Goal: Transaction & Acquisition: Purchase product/service

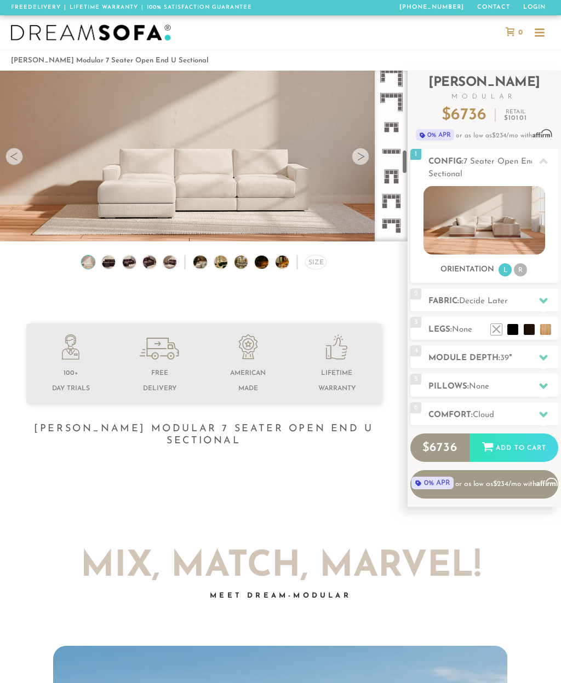
scroll to position [549, 0]
click at [395, 179] on rect at bounding box center [395, 180] width 5 height 5
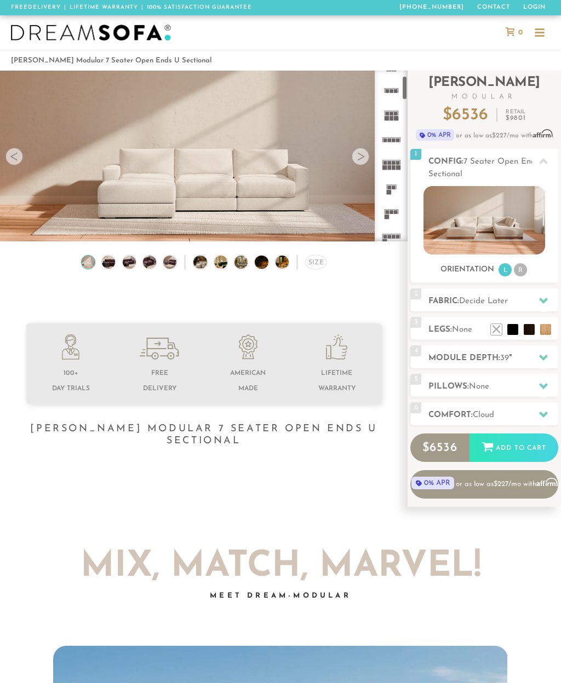
scroll to position [61, 0]
click at [396, 193] on rect at bounding box center [395, 193] width 4 height 4
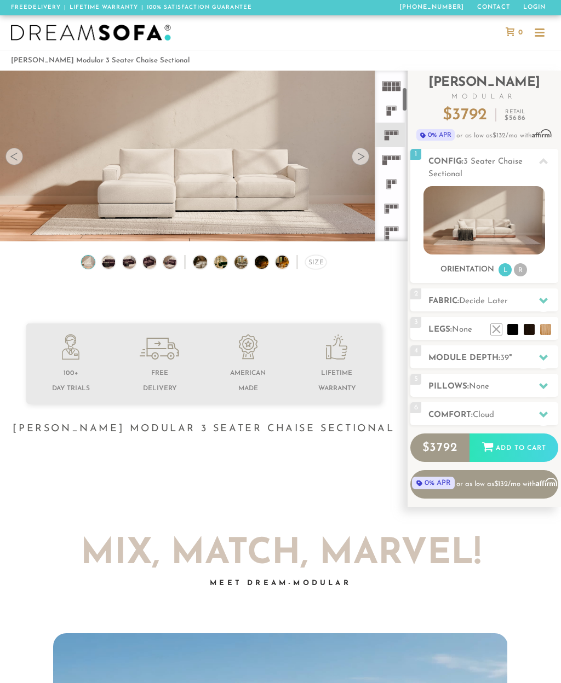
scroll to position [122, 0]
click at [393, 185] on icon at bounding box center [391, 183] width 25 height 25
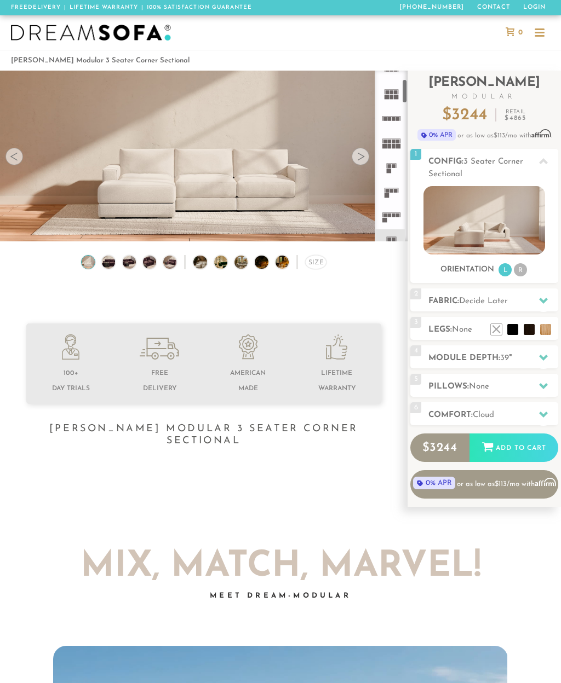
scroll to position [65, 0]
click at [395, 193] on icon at bounding box center [391, 190] width 25 height 25
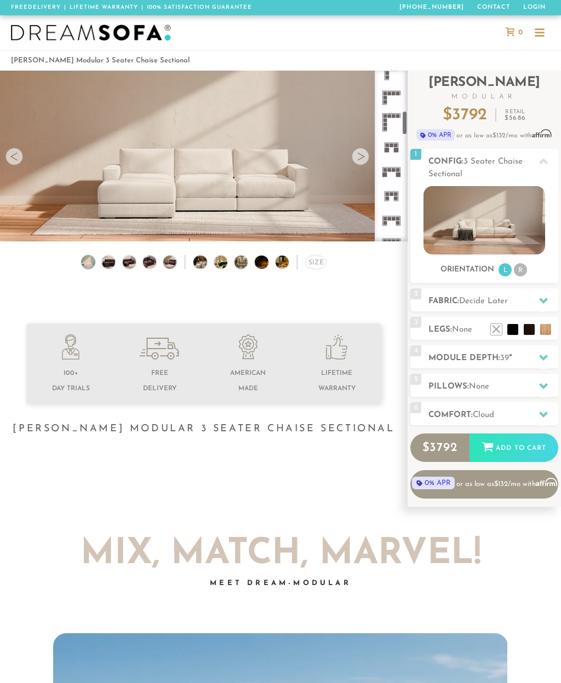
scroll to position [280, 0]
click at [398, 175] on rect at bounding box center [397, 175] width 5 height 5
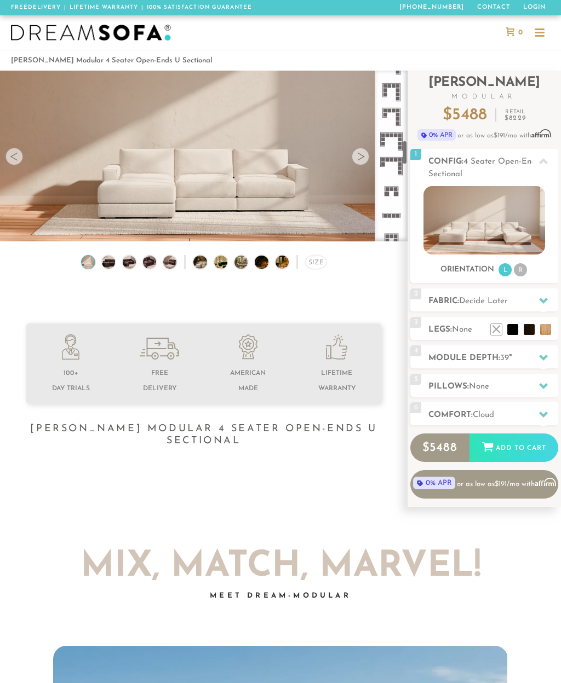
scroll to position [484, 0]
click at [396, 193] on rect at bounding box center [395, 193] width 5 height 5
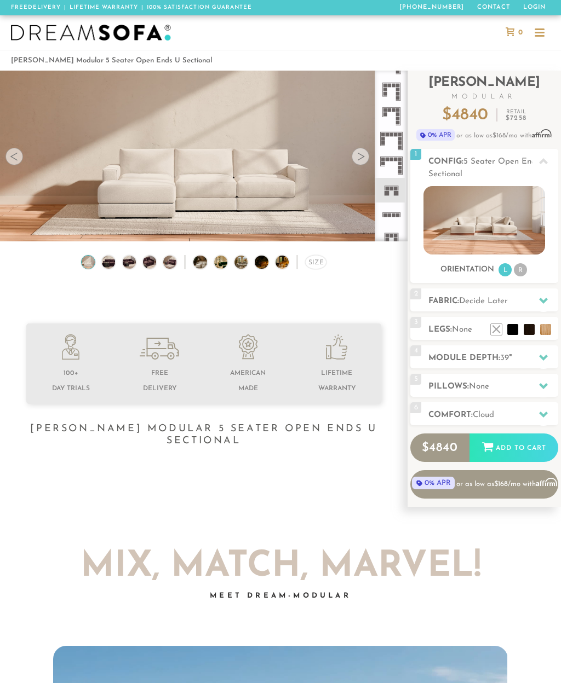
click at [490, 224] on img at bounding box center [483, 220] width 121 height 68
click at [454, 359] on h2 "Module Depth: 39 "" at bounding box center [493, 358] width 130 height 13
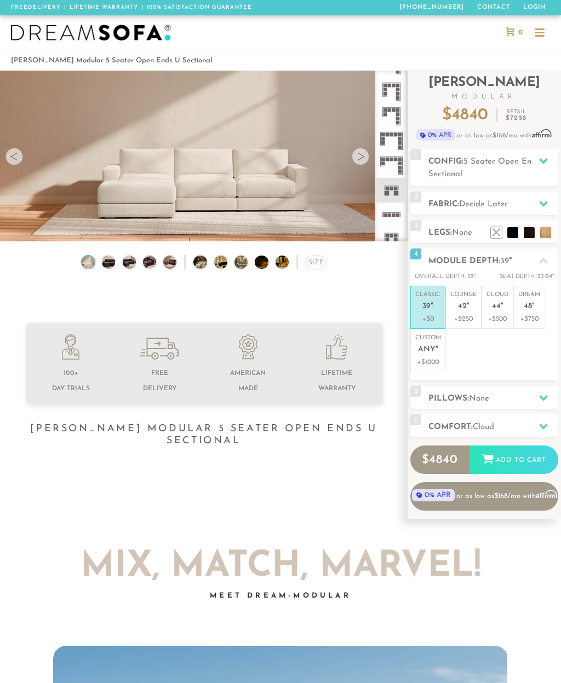
click at [470, 316] on p "+$250" at bounding box center [463, 319] width 26 height 10
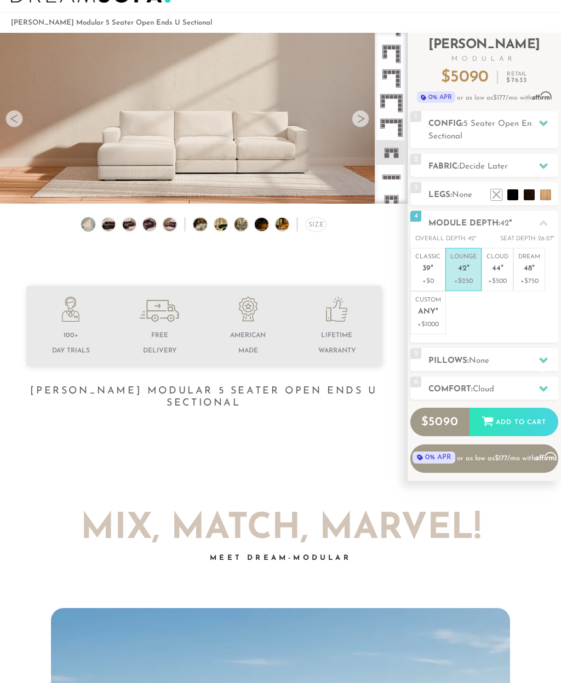
scroll to position [35, 0]
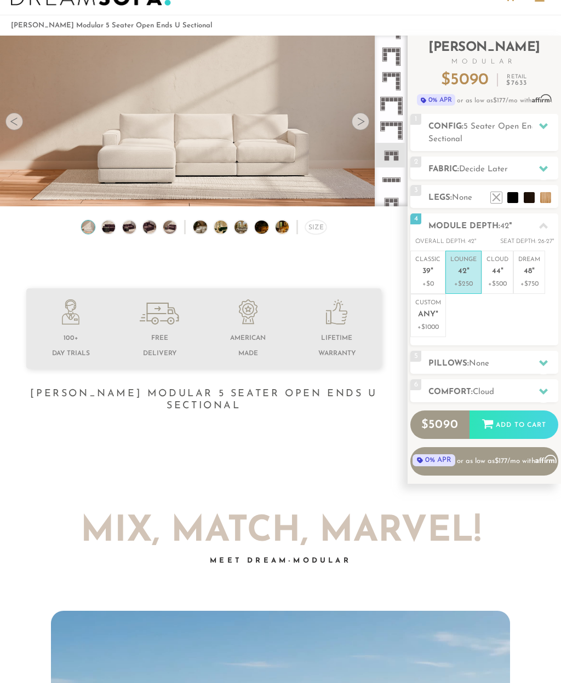
click at [486, 394] on span "Cloud" at bounding box center [482, 392] width 21 height 8
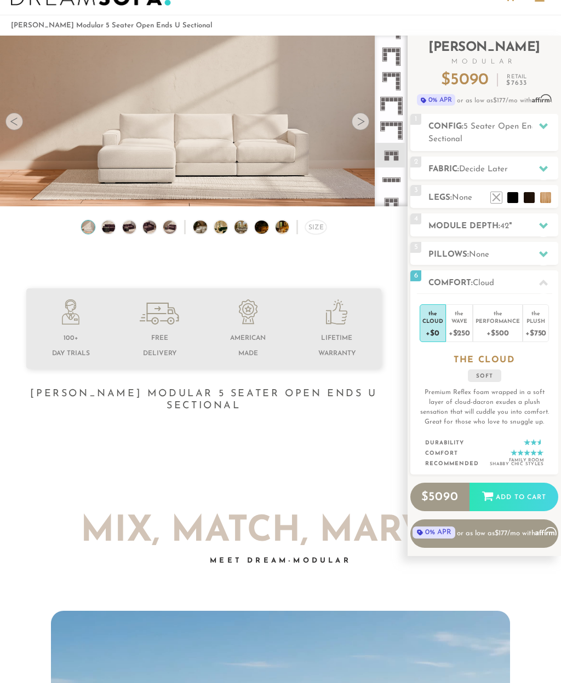
click at [537, 330] on div "+$750" at bounding box center [535, 333] width 21 height 16
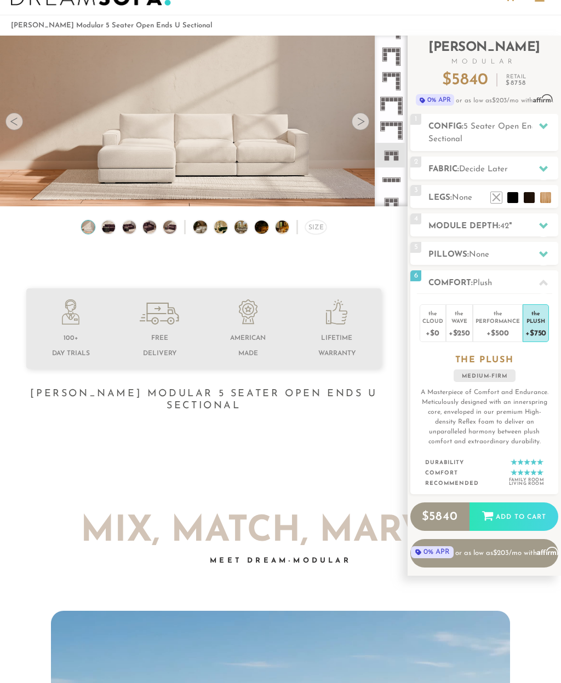
click at [503, 253] on h2 "Pillows: None" at bounding box center [493, 255] width 130 height 13
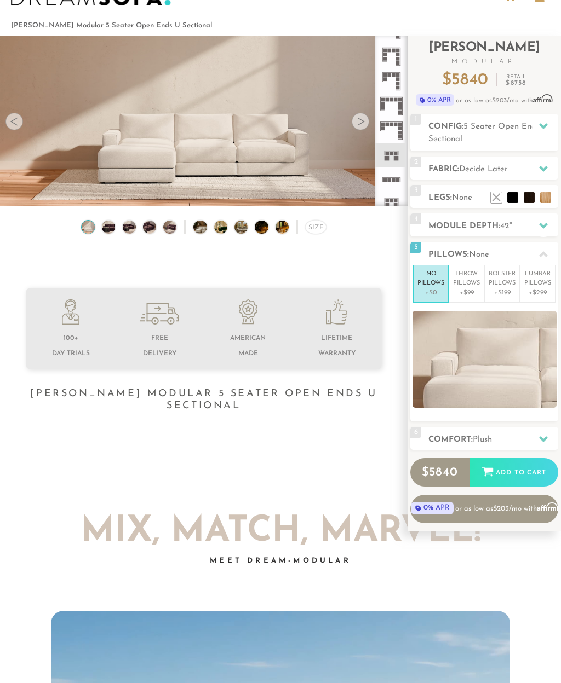
click at [470, 291] on p "+$99" at bounding box center [466, 293] width 27 height 10
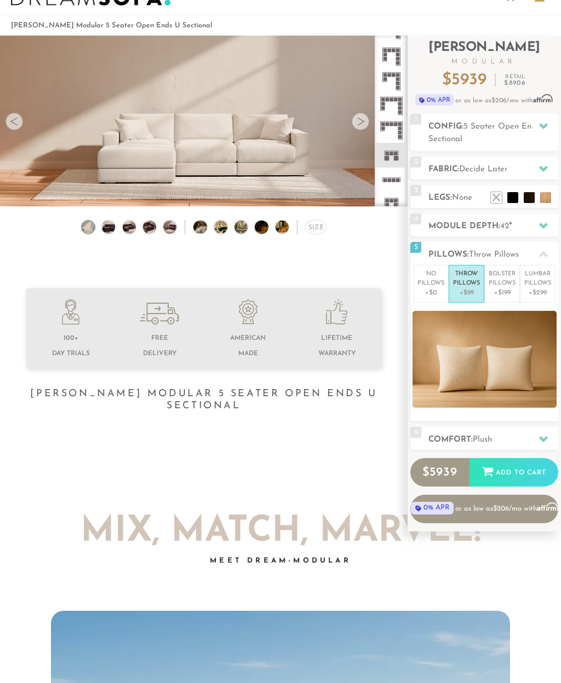
click at [508, 293] on p "+$199" at bounding box center [501, 293] width 27 height 10
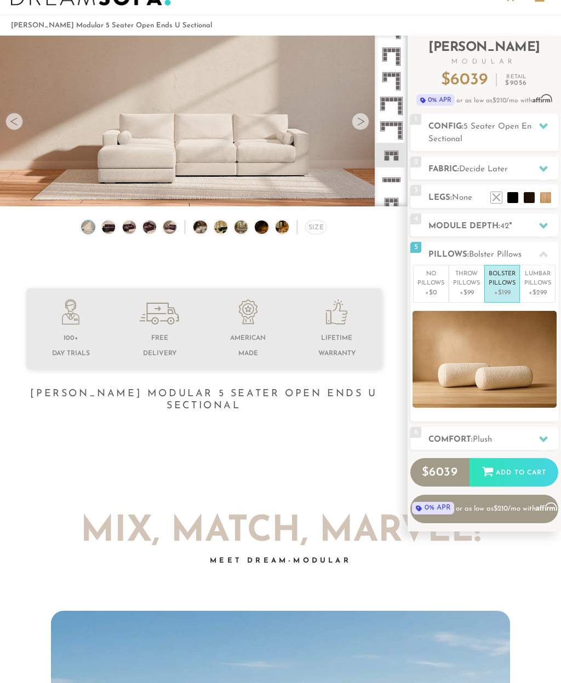
click at [539, 293] on p "+$299" at bounding box center [537, 293] width 27 height 10
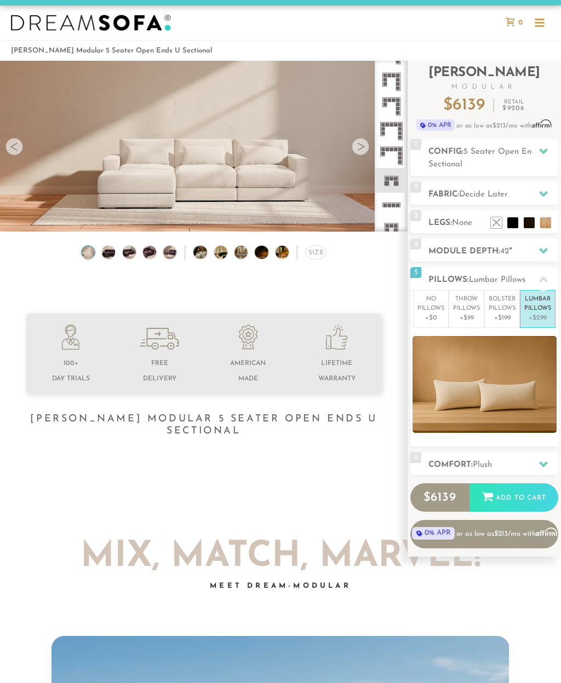
scroll to position [0, 0]
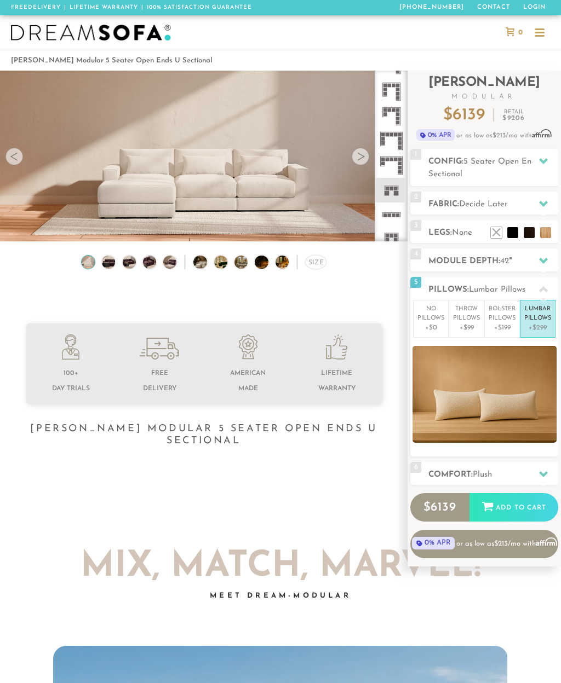
click at [503, 204] on span "Decide Later" at bounding box center [483, 204] width 49 height 8
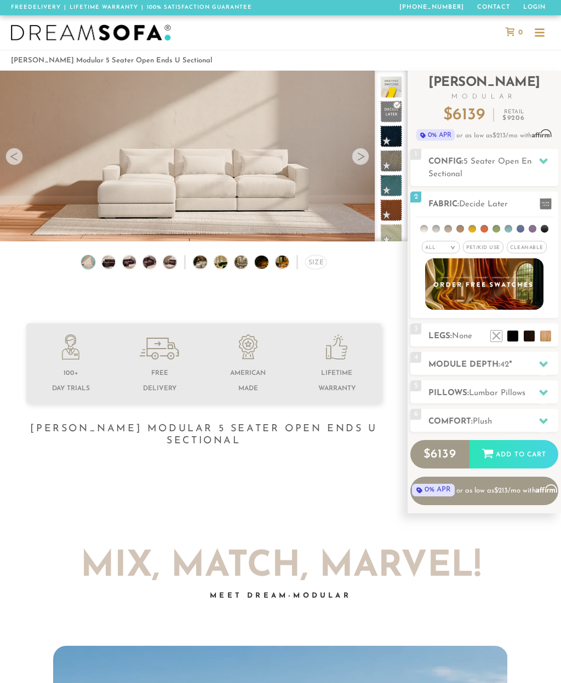
click at [447, 251] on div "All >" at bounding box center [441, 247] width 38 height 13
click at [452, 293] on li "Family" at bounding box center [441, 291] width 38 height 15
click at [535, 248] on span "Cleanable x" at bounding box center [526, 247] width 40 height 13
click at [472, 231] on li at bounding box center [472, 229] width 8 height 8
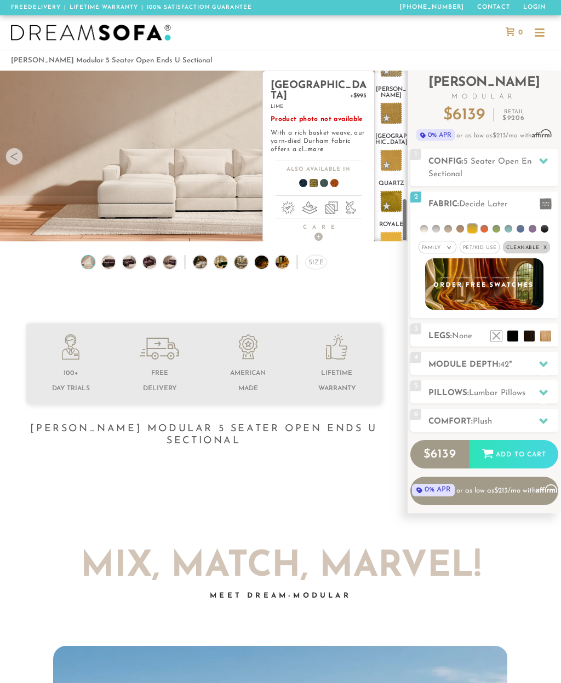
scroll to position [498, 0]
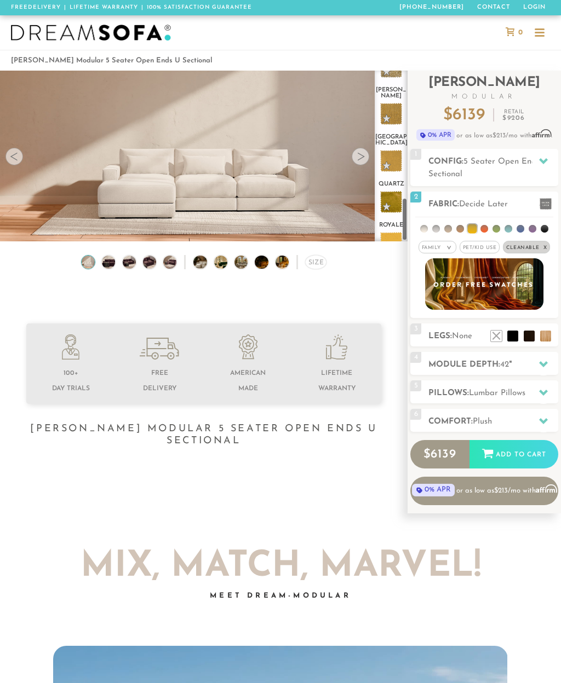
click at [315, 268] on div "Size" at bounding box center [315, 262] width 21 height 14
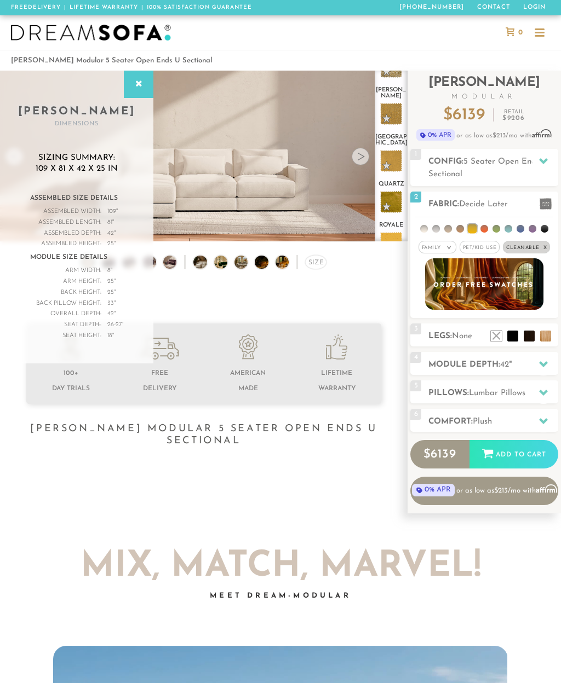
click at [145, 81] on div at bounding box center [139, 84] width 30 height 27
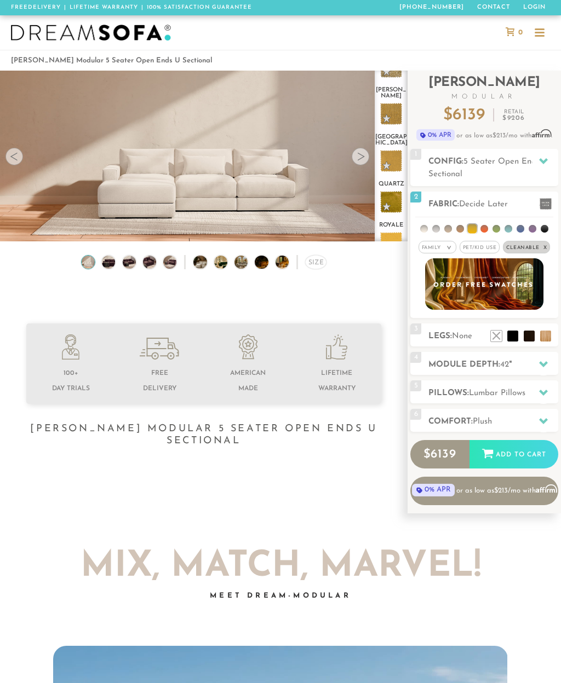
click at [362, 157] on div at bounding box center [360, 157] width 18 height 18
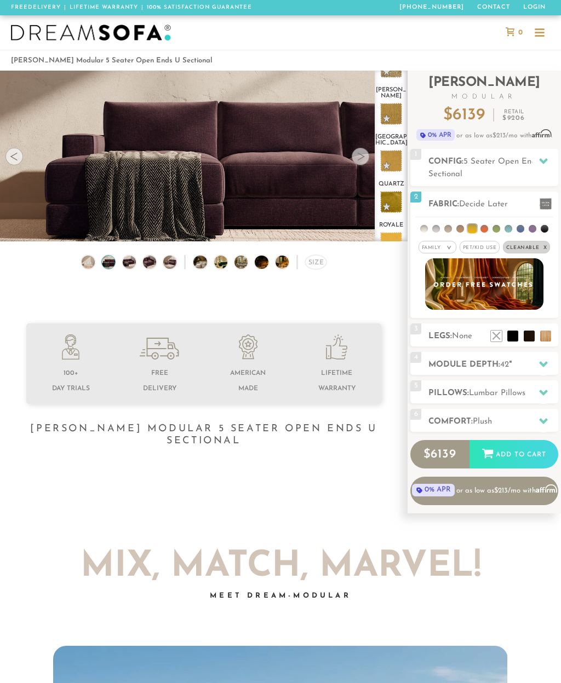
click at [361, 158] on div at bounding box center [360, 157] width 18 height 18
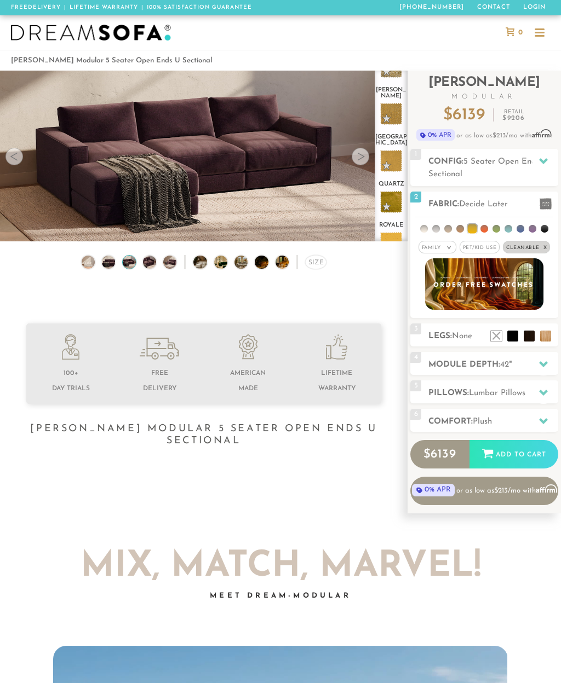
click at [357, 155] on div at bounding box center [360, 157] width 18 height 18
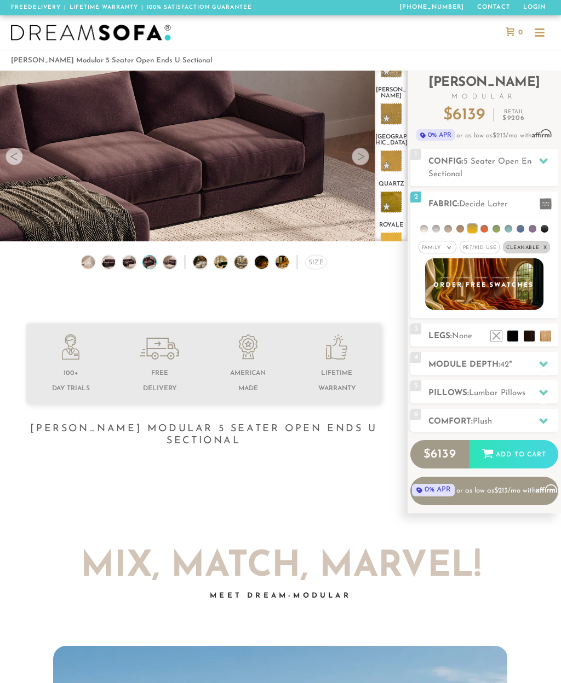
click at [361, 153] on div at bounding box center [360, 157] width 18 height 18
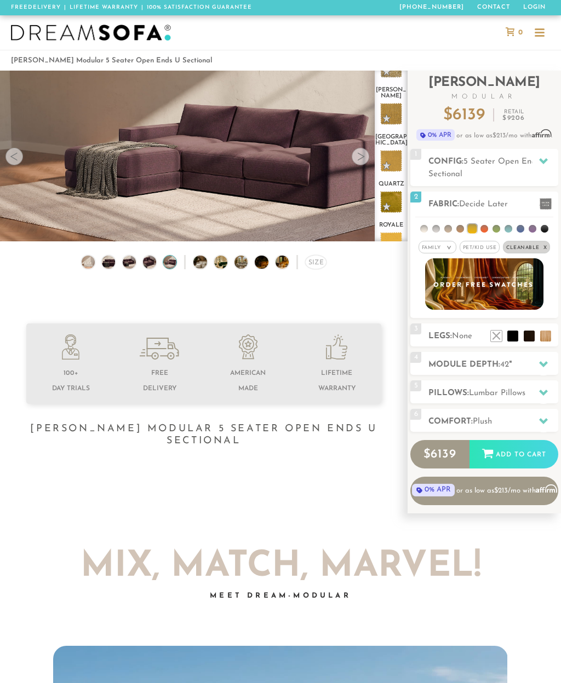
click at [360, 154] on div at bounding box center [360, 157] width 18 height 18
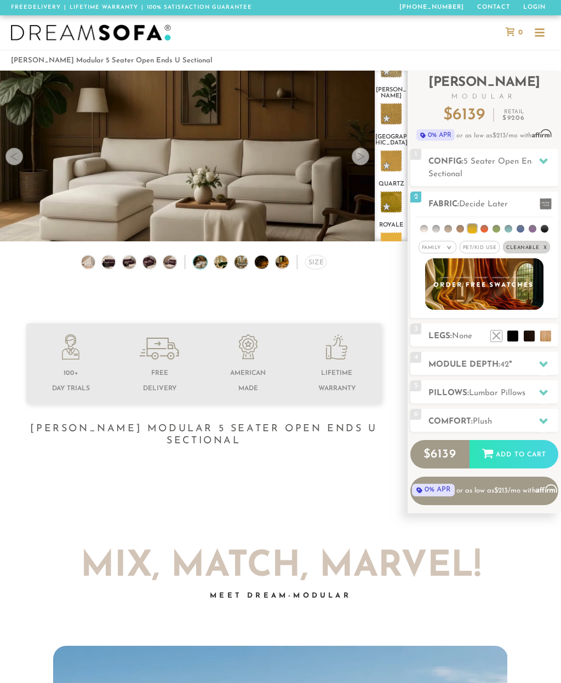
click at [360, 157] on div at bounding box center [360, 157] width 18 height 18
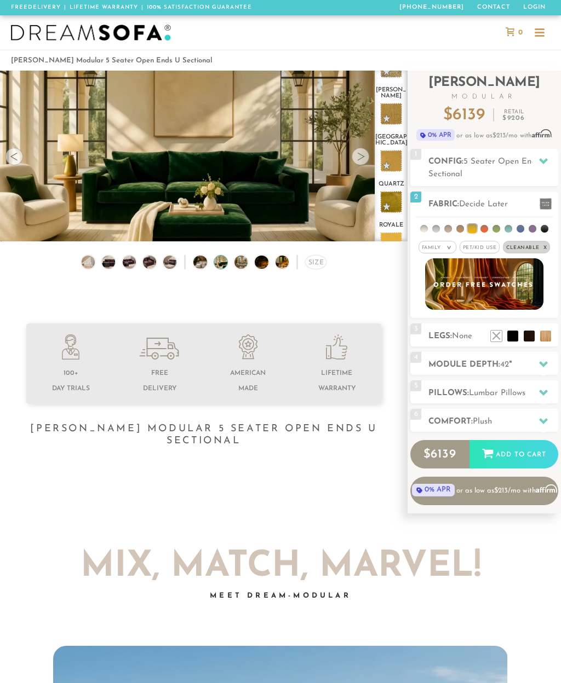
click at [360, 159] on div at bounding box center [360, 157] width 18 height 18
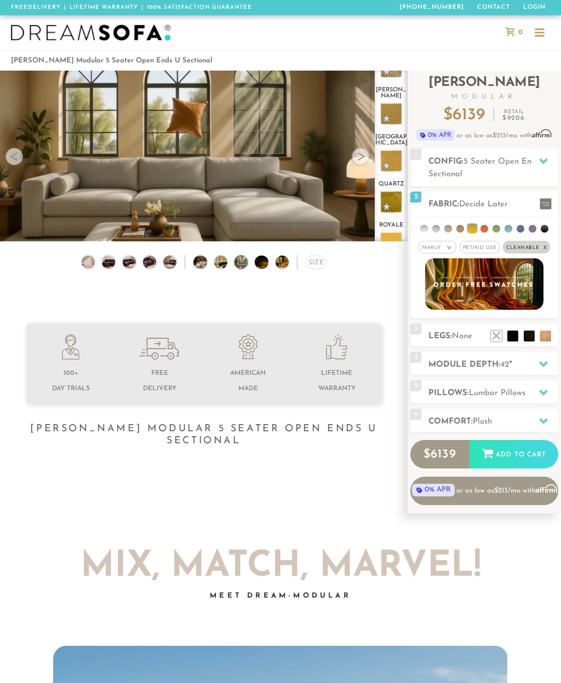
click at [360, 157] on div at bounding box center [360, 157] width 18 height 18
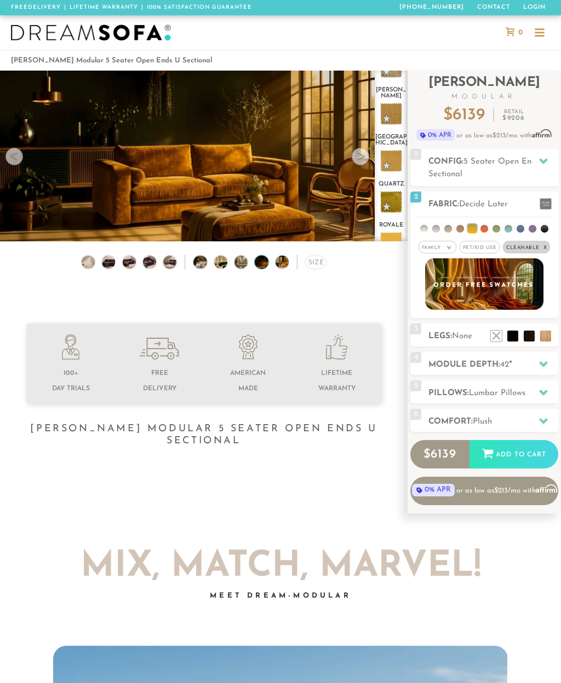
click at [362, 154] on div at bounding box center [360, 157] width 18 height 18
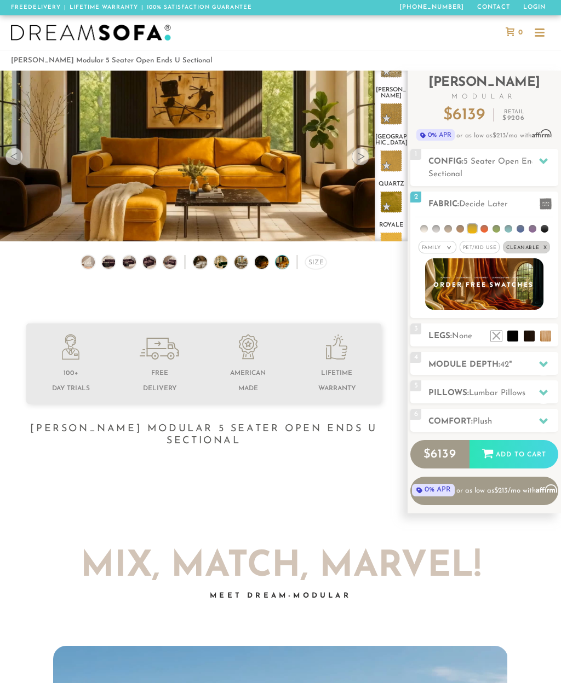
click at [365, 156] on div at bounding box center [360, 157] width 18 height 18
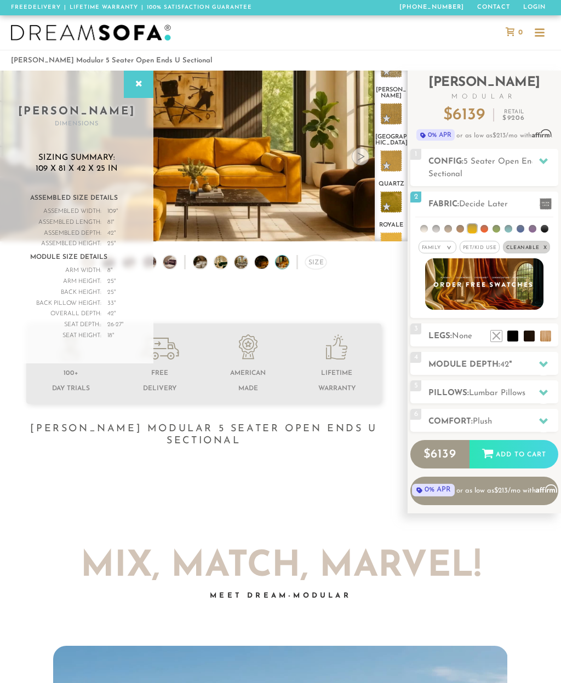
click at [361, 152] on div at bounding box center [360, 157] width 18 height 18
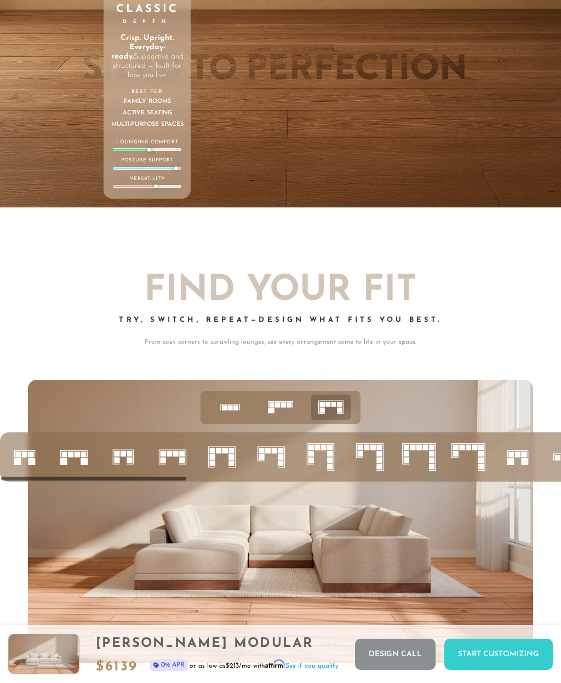
scroll to position [0, 0]
click at [293, 396] on icon at bounding box center [280, 407] width 34 height 34
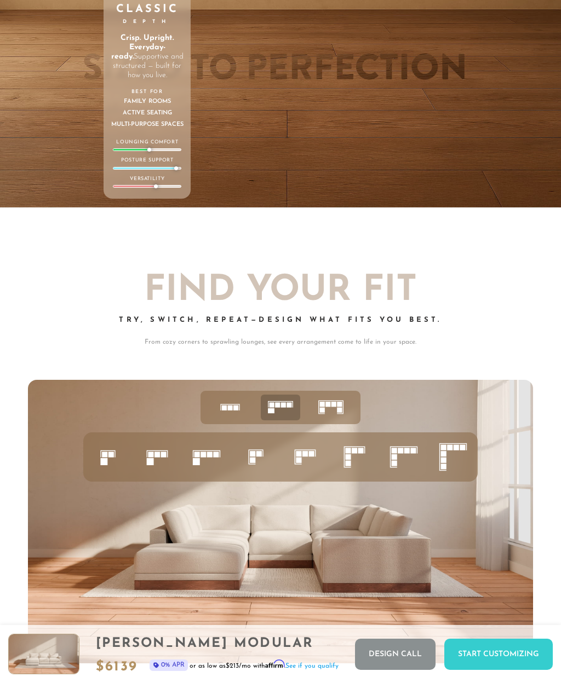
click at [166, 449] on icon at bounding box center [157, 457] width 37 height 37
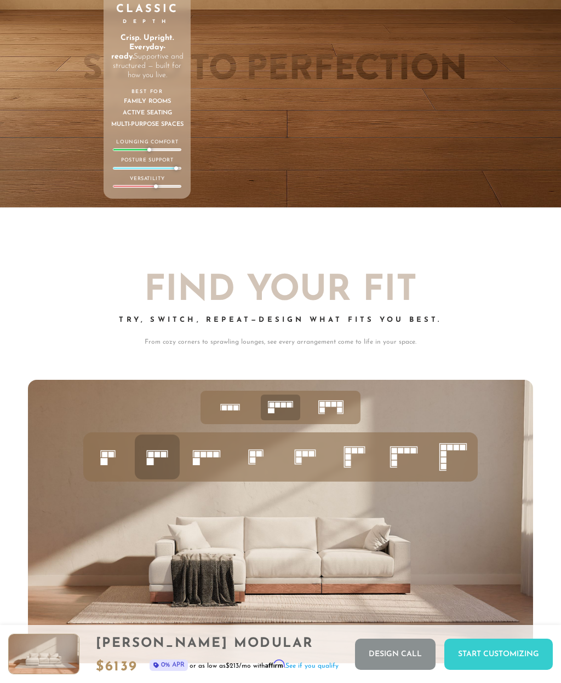
click at [216, 447] on icon at bounding box center [206, 457] width 37 height 37
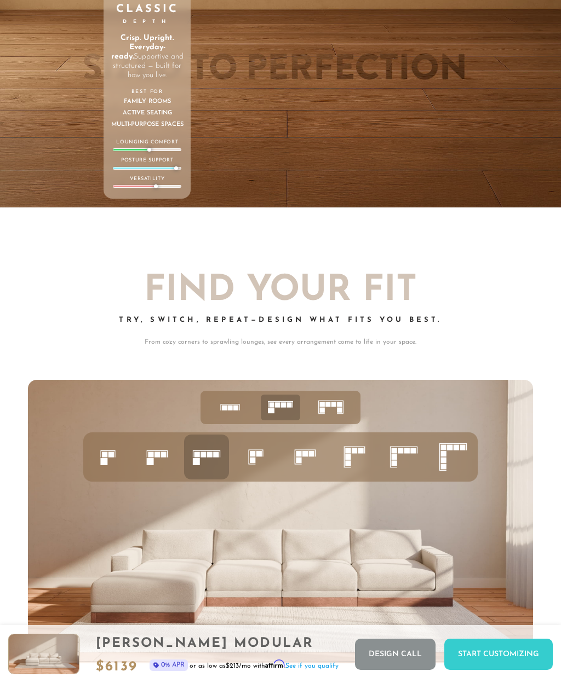
click at [314, 447] on icon at bounding box center [304, 457] width 37 height 37
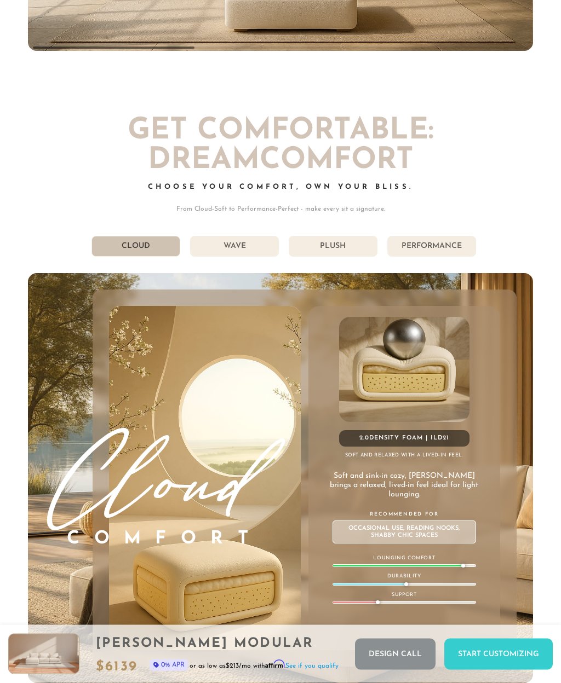
scroll to position [4778, 0]
click at [255, 236] on li "Wave" at bounding box center [234, 246] width 89 height 21
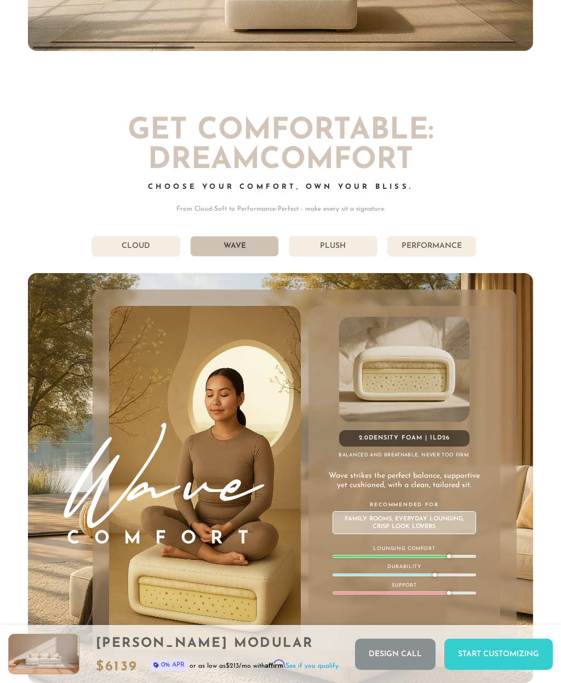
click at [340, 244] on li "Plush" at bounding box center [333, 246] width 89 height 21
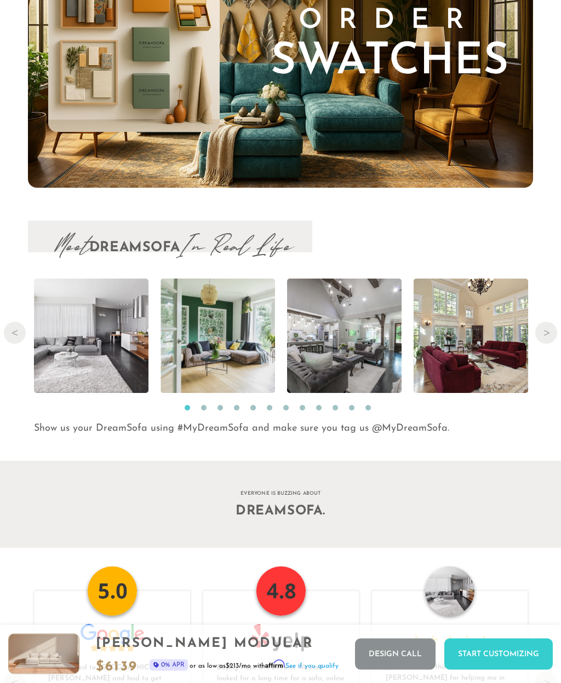
scroll to position [9476, 0]
click at [244, 345] on img at bounding box center [217, 336] width 114 height 114
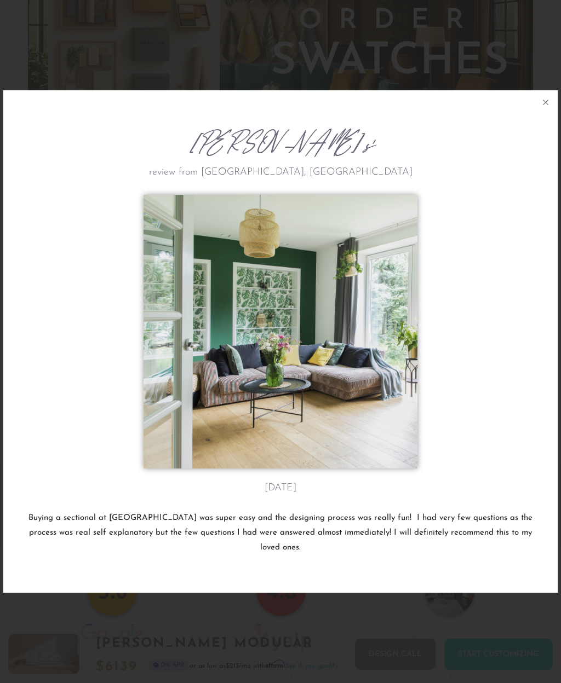
click at [243, 348] on img at bounding box center [217, 336] width 114 height 114
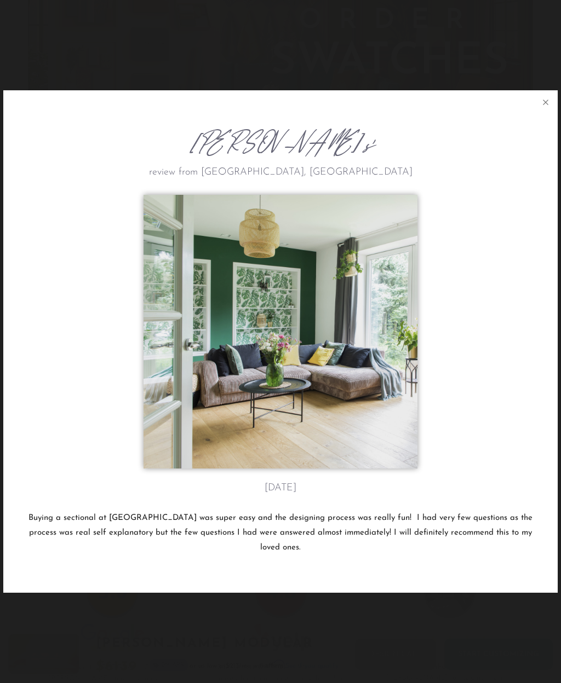
click at [538, 114] on button at bounding box center [545, 102] width 24 height 24
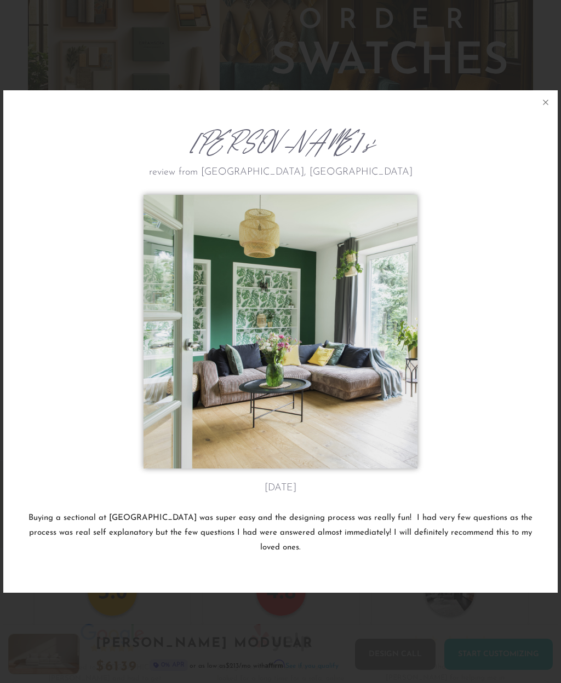
click at [543, 109] on icon at bounding box center [545, 102] width 13 height 13
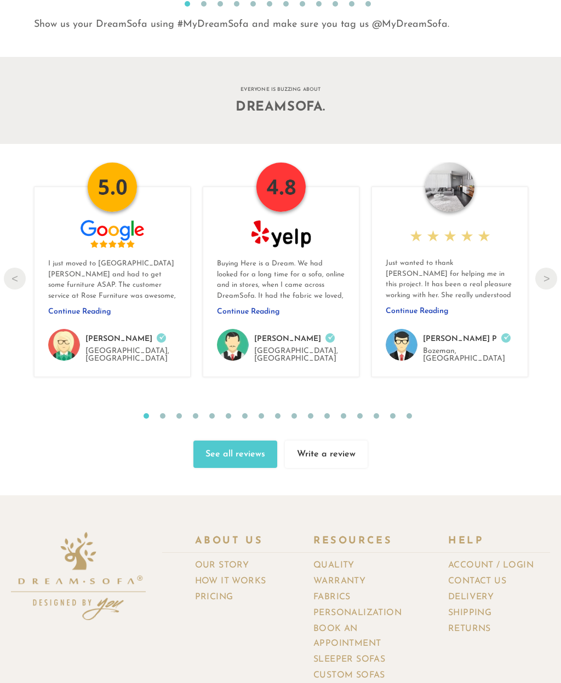
scroll to position [9889, 0]
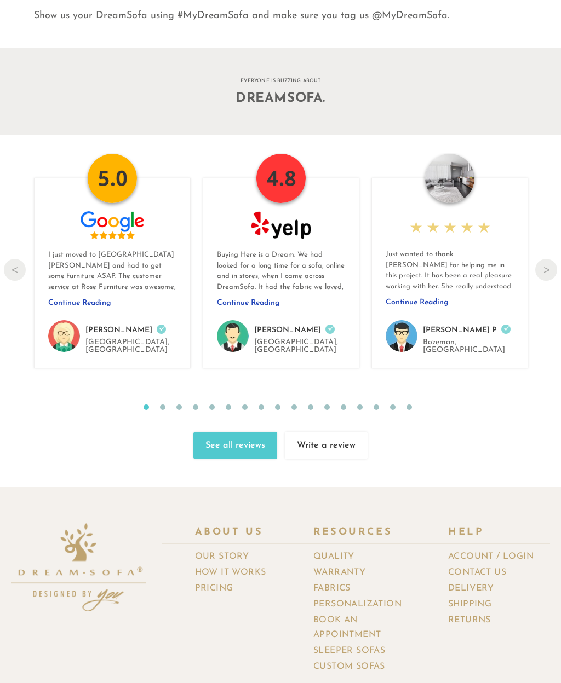
click at [373, 659] on link "Custom Sofas" at bounding box center [353, 667] width 80 height 16
